Goal: Book appointment/travel/reservation

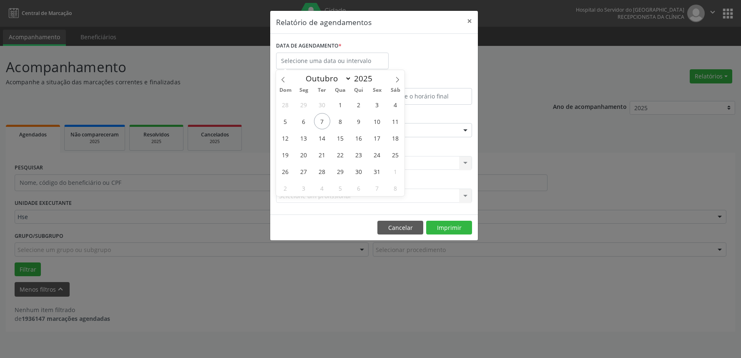
select select "9"
click at [361, 122] on span "9" at bounding box center [358, 121] width 16 height 16
type input "09/10/2025"
click at [361, 122] on span "9" at bounding box center [358, 121] width 16 height 16
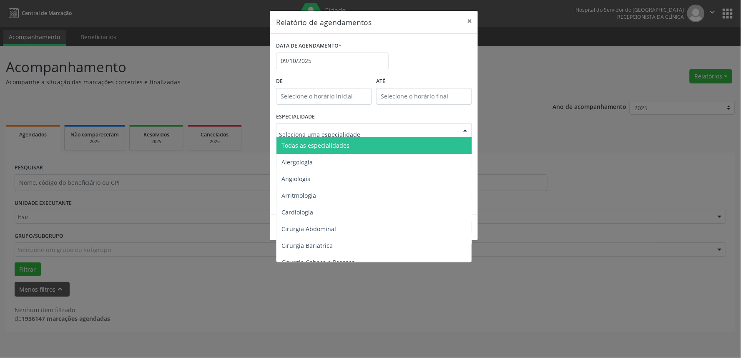
click at [358, 139] on span "Todas as especialidades" at bounding box center [374, 145] width 196 height 17
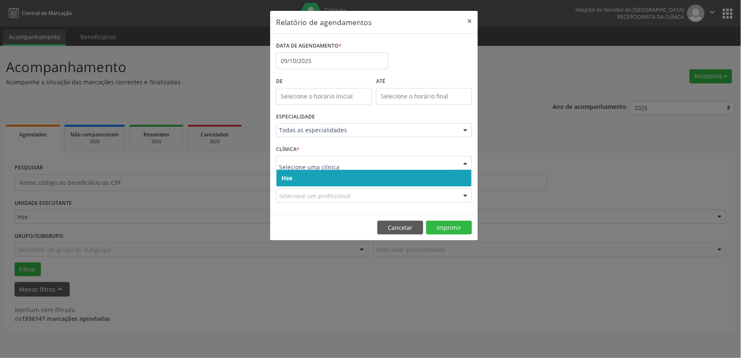
click at [347, 171] on span "Hse" at bounding box center [373, 178] width 195 height 17
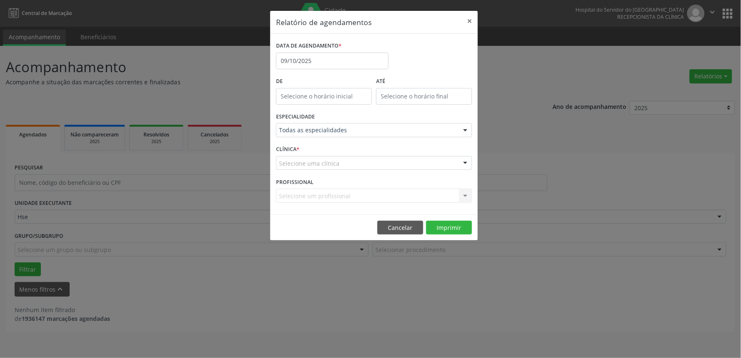
click at [350, 166] on div "Selecione uma clínica" at bounding box center [374, 163] width 196 height 14
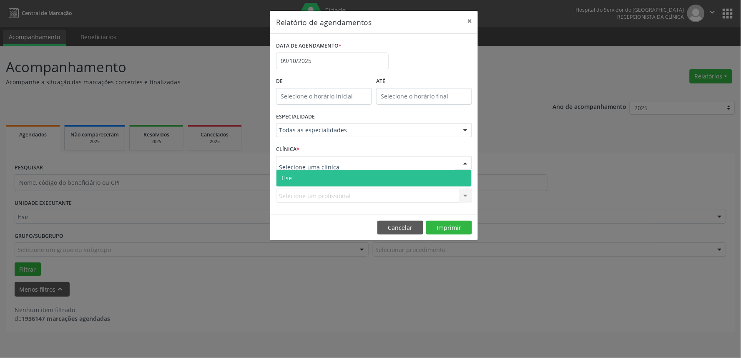
click at [348, 171] on span "Hse" at bounding box center [373, 178] width 195 height 17
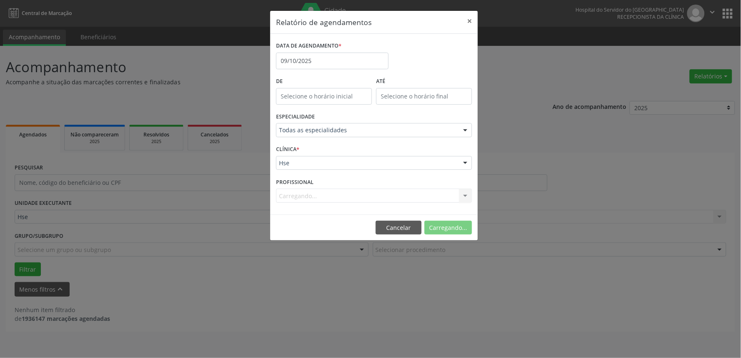
click at [344, 189] on div "Carregando... Todos os profissionais [PERSON_NAME] Interaminense Junior [PERSON…" at bounding box center [374, 195] width 196 height 14
click at [344, 192] on div "Carregando... Todos os profissionais [PERSON_NAME] Interaminense Junior [PERSON…" at bounding box center [374, 195] width 196 height 14
click at [345, 194] on div "Carregando... Todos os profissionais [PERSON_NAME] Interaminense Junior [PERSON…" at bounding box center [374, 195] width 196 height 14
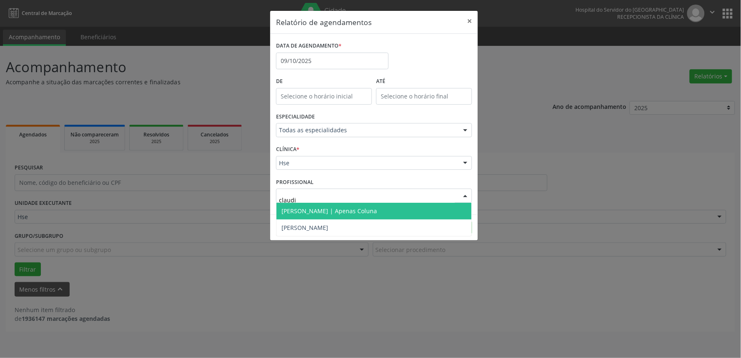
type input "[PERSON_NAME]"
click at [350, 211] on span "[PERSON_NAME] | Apenas Coluna" at bounding box center [328, 211] width 95 height 8
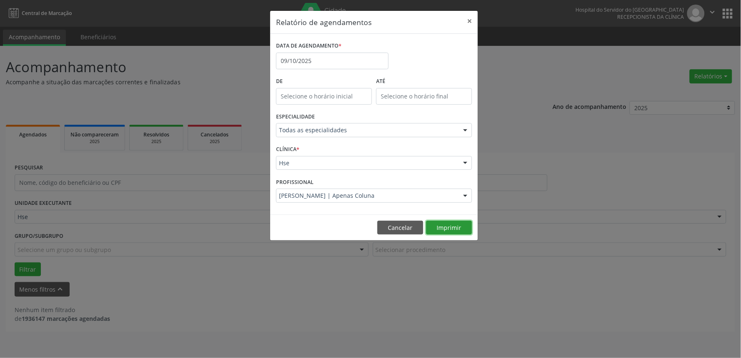
click at [460, 226] on button "Imprimir" at bounding box center [449, 227] width 46 height 14
